Goal: Ask a question: Seek information or help from site administrators or community

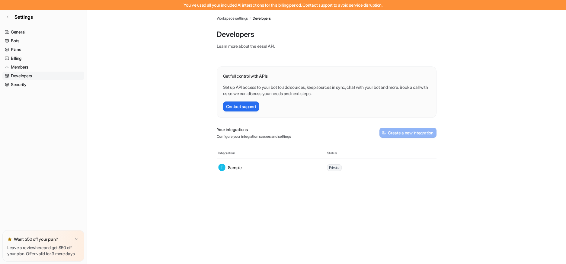
scroll to position [75, 0]
click at [18, 21] on link "Settings" at bounding box center [43, 17] width 87 height 14
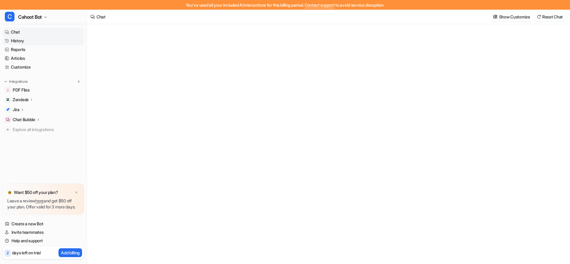
type textarea "**********"
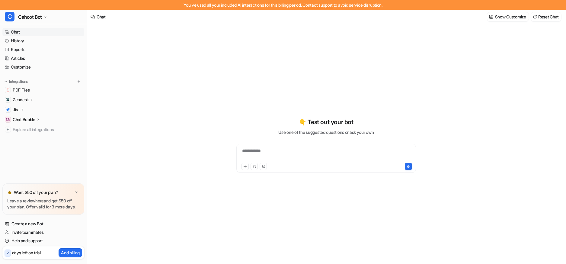
click at [68, 259] on div "Create a new Bot Invite teammates Help and support 2 days left on trial Add bil…" at bounding box center [43, 238] width 87 height 47
click at [69, 254] on p "Add billing" at bounding box center [70, 252] width 19 height 6
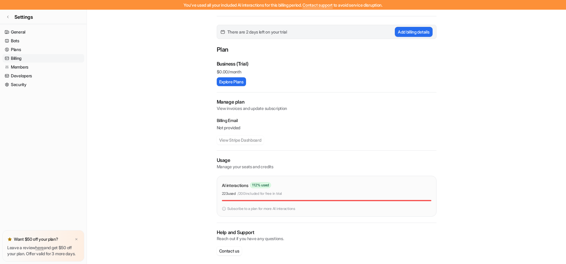
scroll to position [45, 0]
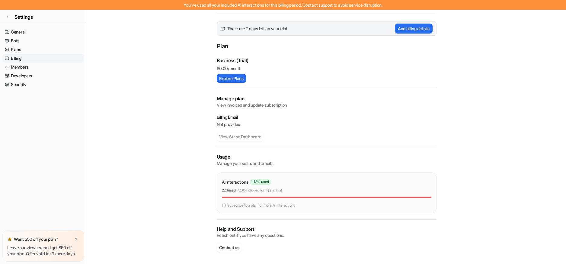
click at [155, 128] on main "Workspace settings / Billing Billing Update your payment information or switch …" at bounding box center [326, 114] width 479 height 299
click at [225, 205] on img at bounding box center [224, 204] width 4 height 5
click at [147, 103] on main "Workspace settings / Billing Billing Update your payment information or switch …" at bounding box center [326, 114] width 479 height 299
click at [225, 231] on p "Help and Support" at bounding box center [327, 228] width 220 height 7
click at [133, 103] on main "Workspace settings / Billing Billing Update your payment information or switch …" at bounding box center [326, 114] width 479 height 299
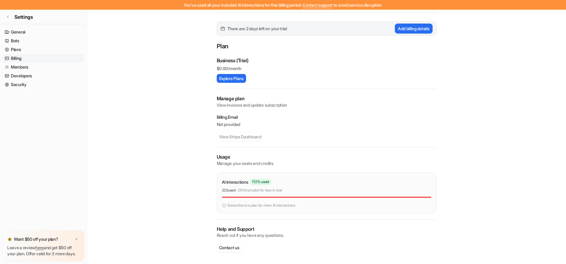
click at [266, 72] on div "Business (Trial) $ 0.00/month Explore Plans" at bounding box center [327, 70] width 220 height 26
click at [272, 65] on div "Business (Trial) $ 0.00/month" at bounding box center [327, 64] width 220 height 15
click at [24, 30] on link "General" at bounding box center [43, 32] width 82 height 8
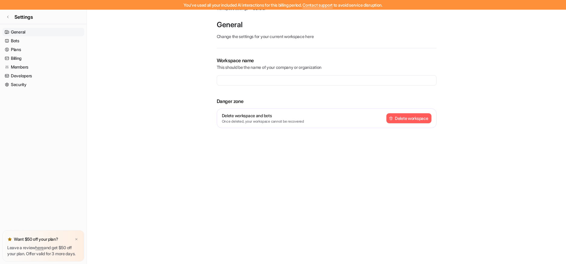
type input "**********"
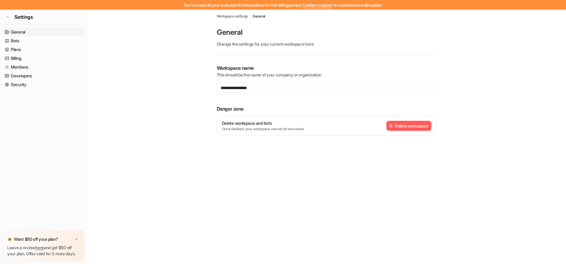
scroll to position [0, 0]
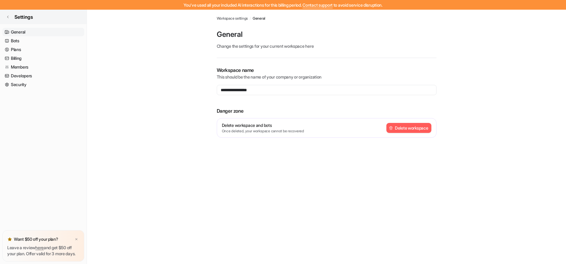
click at [10, 14] on link "Settings" at bounding box center [43, 17] width 87 height 14
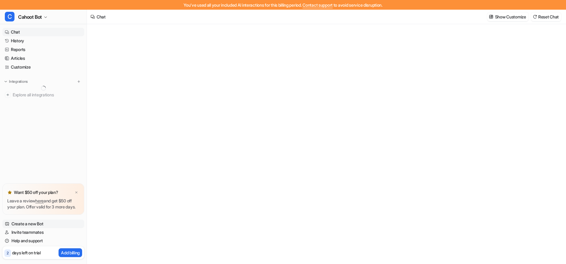
type textarea "**********"
click at [28, 242] on link "Help and support" at bounding box center [43, 240] width 82 height 8
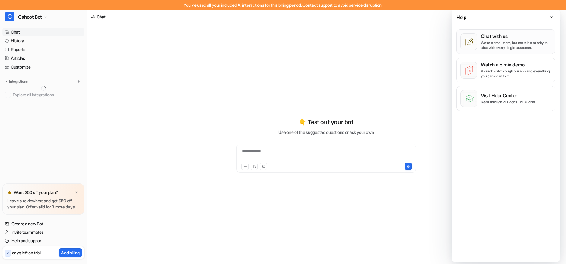
click at [501, 44] on p "We’re a small team, but make it a priority to chat with every single customer." at bounding box center [516, 45] width 70 height 10
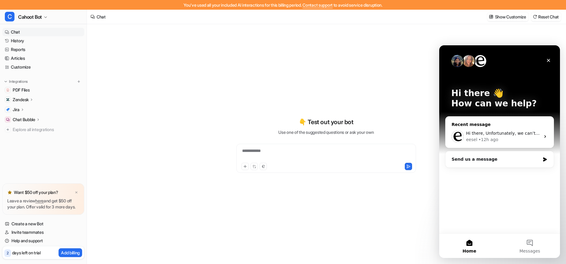
click at [489, 139] on div "• 12h ago" at bounding box center [488, 139] width 20 height 6
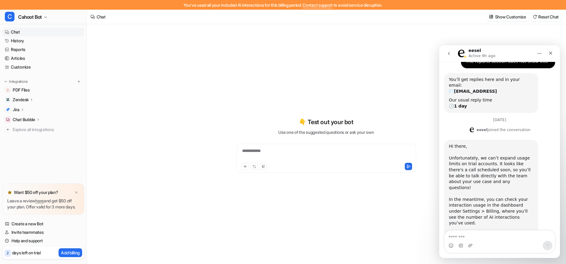
scroll to position [75, 0]
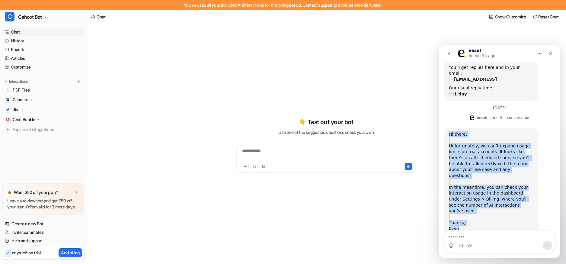
drag, startPoint x: 448, startPoint y: 127, endPoint x: 467, endPoint y: 214, distance: 88.8
click at [467, 214] on div "Hi there, Unfortunately, we can’t expand usage limits on trial accounts. It loo…" at bounding box center [491, 182] width 94 height 108
copy div "Hi there, Unfortunately, we can’t expand usage limits on trial accounts. It loo…"
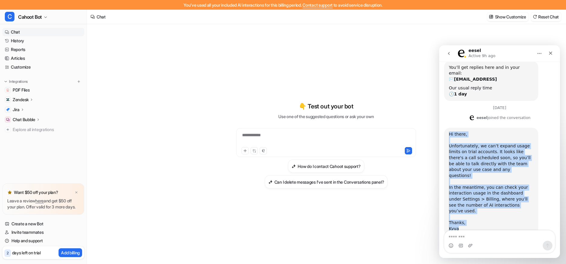
click at [467, 154] on div "Hi there, Unfortunately, we can’t expand usage limits on trial accounts. It loo…" at bounding box center [491, 181] width 84 height 100
drag, startPoint x: 461, startPoint y: 210, endPoint x: 443, endPoint y: 131, distance: 81.1
click at [443, 131] on div "August 22 Hello, it says we used up our usage interactions for this billing per…" at bounding box center [499, 123] width 121 height 251
copy div "Hi there, Unfortunately, we can’t expand usage limits on trial accounts. It loo…"
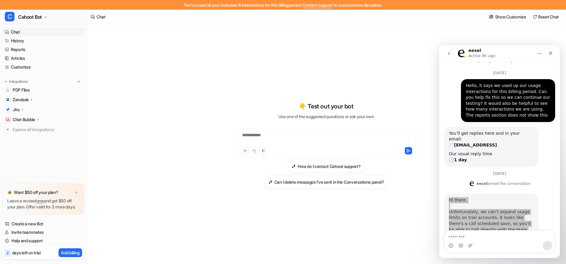
scroll to position [0, 0]
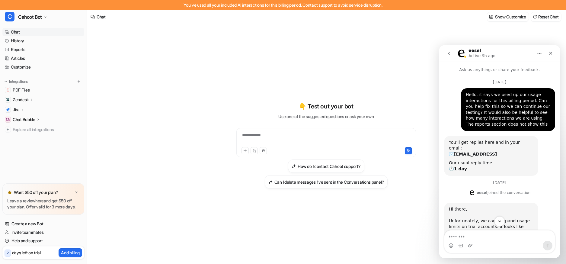
click at [500, 116] on div "Hello, it says we used up our usage interactions for this billing period. Can y…" at bounding box center [508, 110] width 84 height 36
click at [549, 54] on icon "Close" at bounding box center [550, 53] width 3 height 3
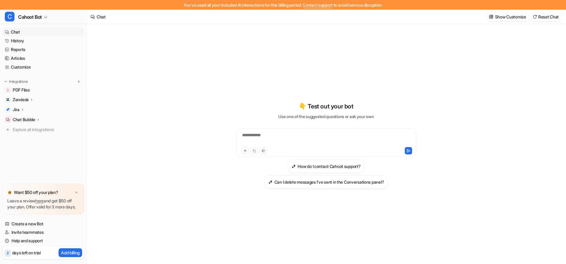
scroll to position [75, 0]
click at [334, 86] on div "**********" at bounding box center [326, 145] width 222 height 185
click at [241, 49] on div "**********" at bounding box center [326, 148] width 222 height 249
click at [175, 38] on div "**********" at bounding box center [326, 148] width 478 height 249
click at [157, 4] on div "You've used all your included AI interactions for this billing period. Contact …" at bounding box center [283, 5] width 566 height 10
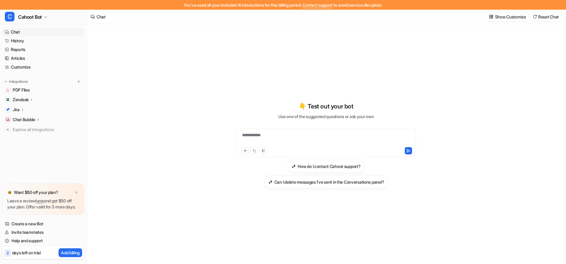
click at [176, 28] on div "**********" at bounding box center [326, 148] width 478 height 249
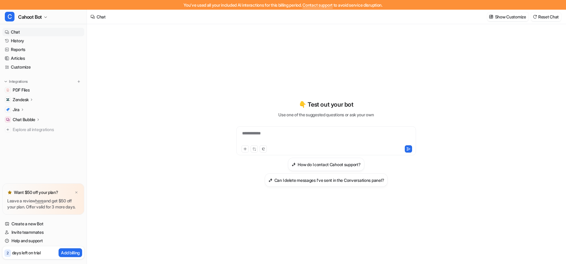
scroll to position [0, 0]
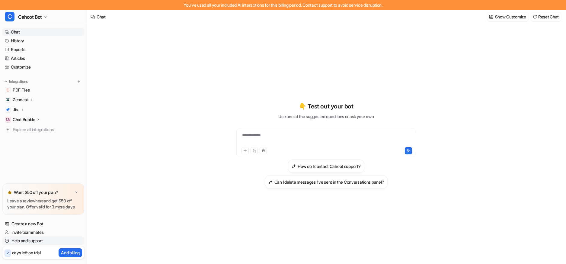
click at [29, 242] on link "Help and support" at bounding box center [43, 240] width 82 height 8
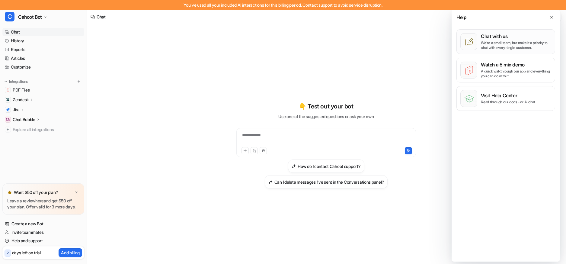
click at [502, 37] on p "Chat with us" at bounding box center [516, 36] width 70 height 6
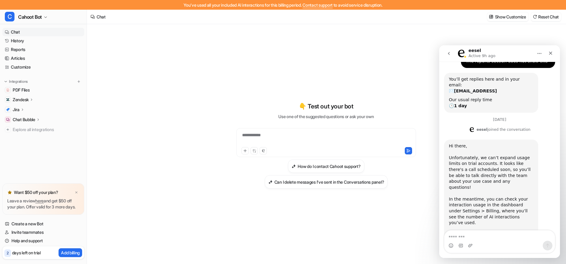
scroll to position [75, 0]
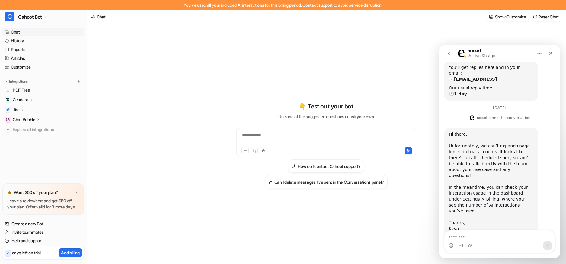
click at [488, 136] on div "Hi there, Unfortunately, we can’t expand usage limits on trial accounts. It loo…" at bounding box center [491, 181] width 84 height 100
click at [485, 168] on div "Hi there, Unfortunately, we can’t expand usage limits on trial accounts. It loo…" at bounding box center [491, 181] width 84 height 100
click at [483, 161] on div "Hi there, Unfortunately, we can’t expand usage limits on trial accounts. It loo…" at bounding box center [491, 181] width 84 height 100
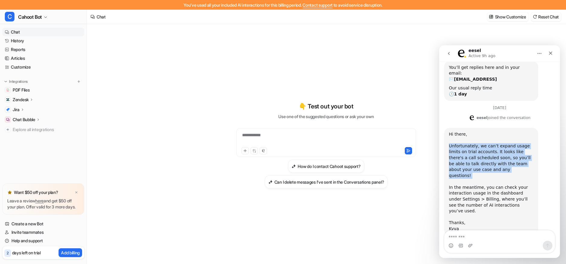
click at [483, 161] on div "Hi there, Unfortunately, we can’t expand usage limits on trial accounts. It loo…" at bounding box center [491, 181] width 84 height 100
click at [478, 145] on div "Hi there, Unfortunately, we can’t expand usage limits on trial accounts. It loo…" at bounding box center [491, 181] width 84 height 100
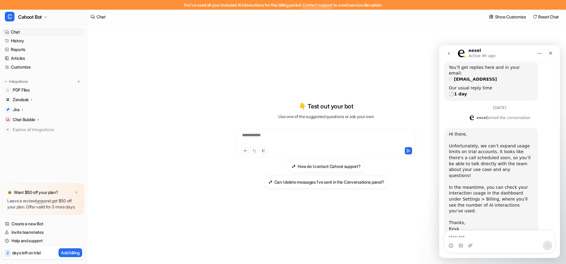
click at [471, 131] on div "Hi there, Unfortunately, we can’t expand usage limits on trial accounts. It loo…" at bounding box center [491, 181] width 84 height 100
click at [549, 55] on icon "Close" at bounding box center [550, 53] width 5 height 5
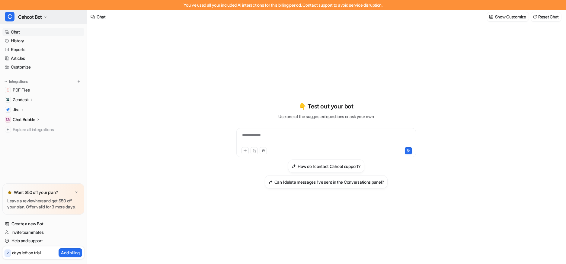
click at [41, 14] on span "Cahoot Bot" at bounding box center [30, 17] width 24 height 8
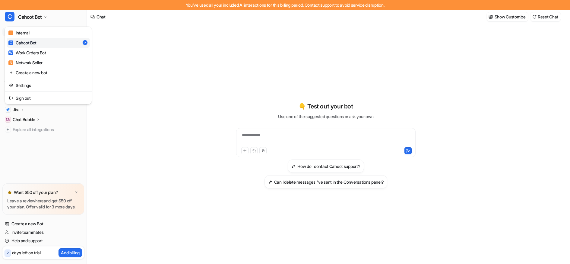
click at [189, 73] on div "**********" at bounding box center [283, 132] width 566 height 264
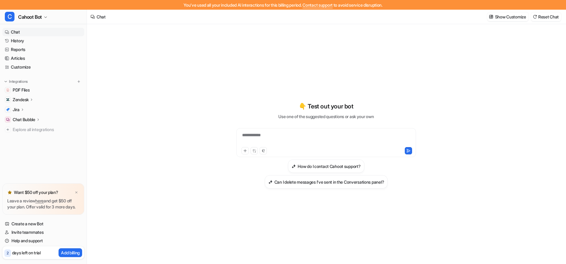
click at [283, 142] on div "**********" at bounding box center [326, 139] width 177 height 14
click at [231, 106] on div "👇 Test out your bot Use one of the suggested questions or ask your own How do I…" at bounding box center [326, 145] width 222 height 87
click at [49, 18] on button "C Cahoot Bot" at bounding box center [43, 17] width 87 height 14
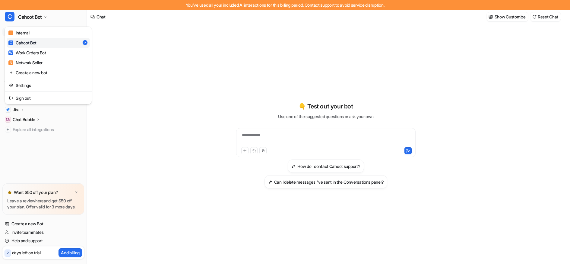
click at [180, 65] on div "**********" at bounding box center [283, 132] width 566 height 264
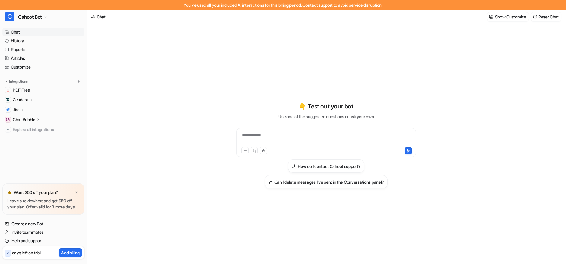
click at [237, 62] on div "**********" at bounding box center [326, 145] width 222 height 185
click at [137, 129] on div "**********" at bounding box center [326, 148] width 478 height 249
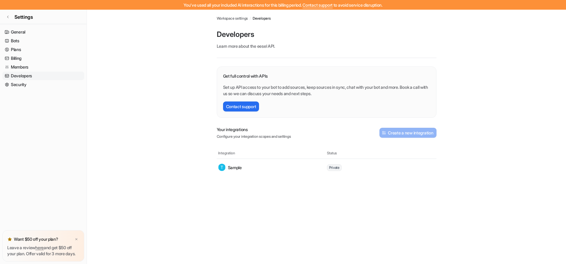
click at [313, 48] on p "Learn more about the eesel API ." at bounding box center [327, 46] width 220 height 6
click at [230, 169] on p "Sample" at bounding box center [235, 167] width 14 height 6
click at [261, 138] on p "Configure your integration scopes and settings" at bounding box center [254, 136] width 74 height 5
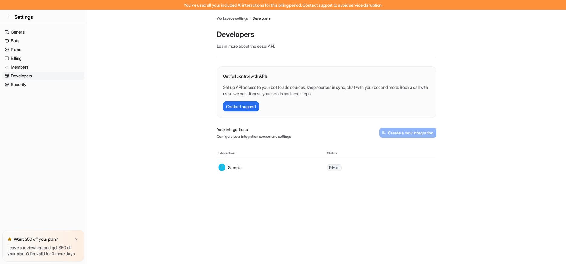
click at [314, 100] on div "Get full control with APIs Set up API access to your bot to add sources, keep s…" at bounding box center [327, 91] width 220 height 51
click at [237, 36] on p "Developers" at bounding box center [327, 35] width 220 height 10
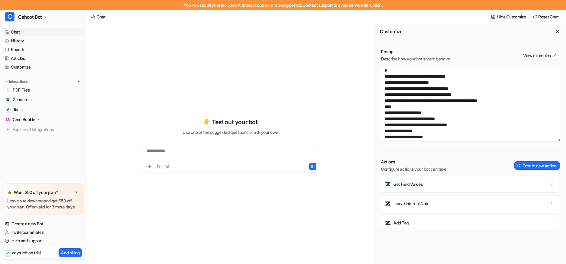
scroll to position [10, 0]
